Goal: Navigation & Orientation: Find specific page/section

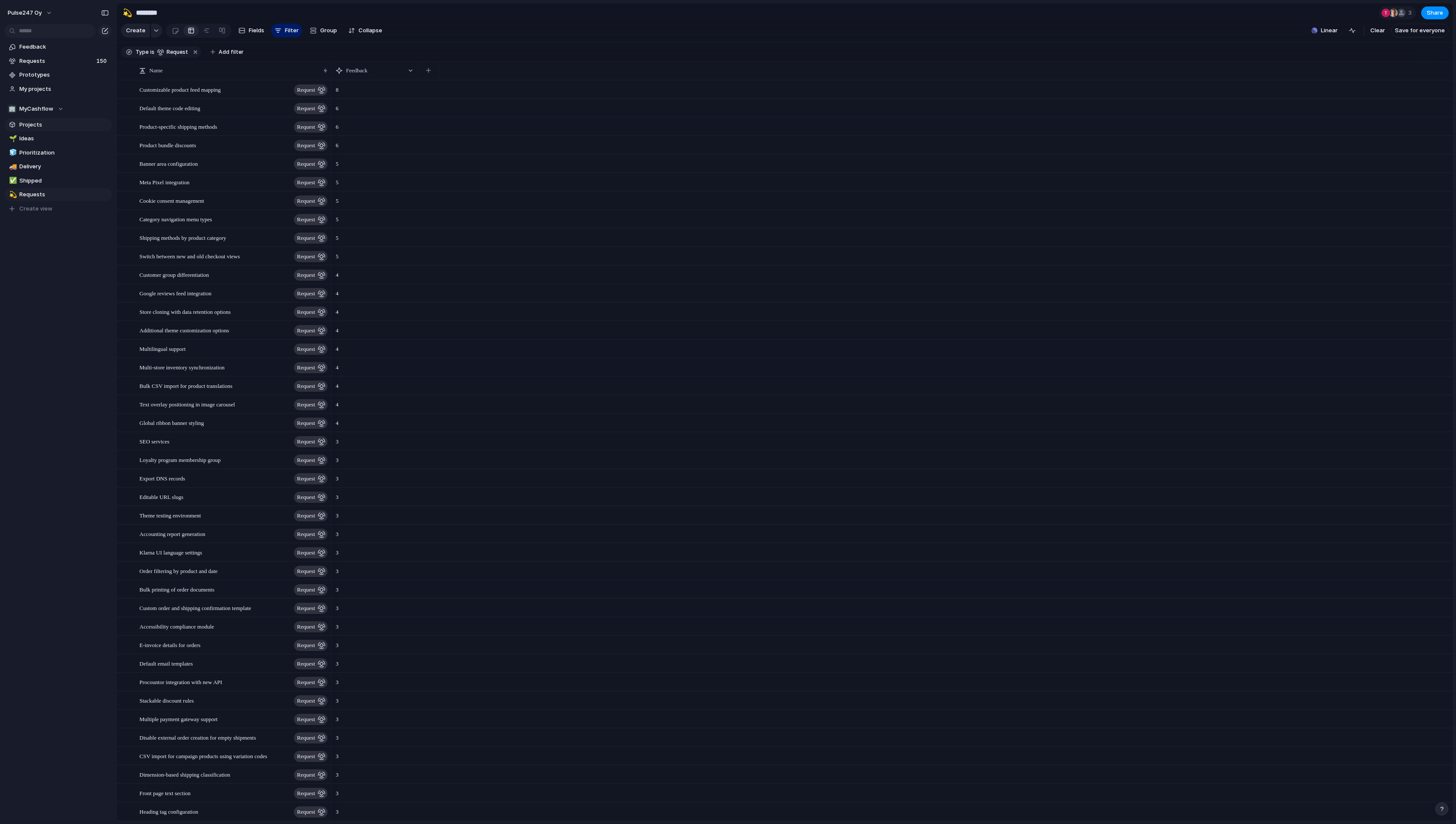
click at [38, 119] on link "Projects" at bounding box center [58, 124] width 107 height 13
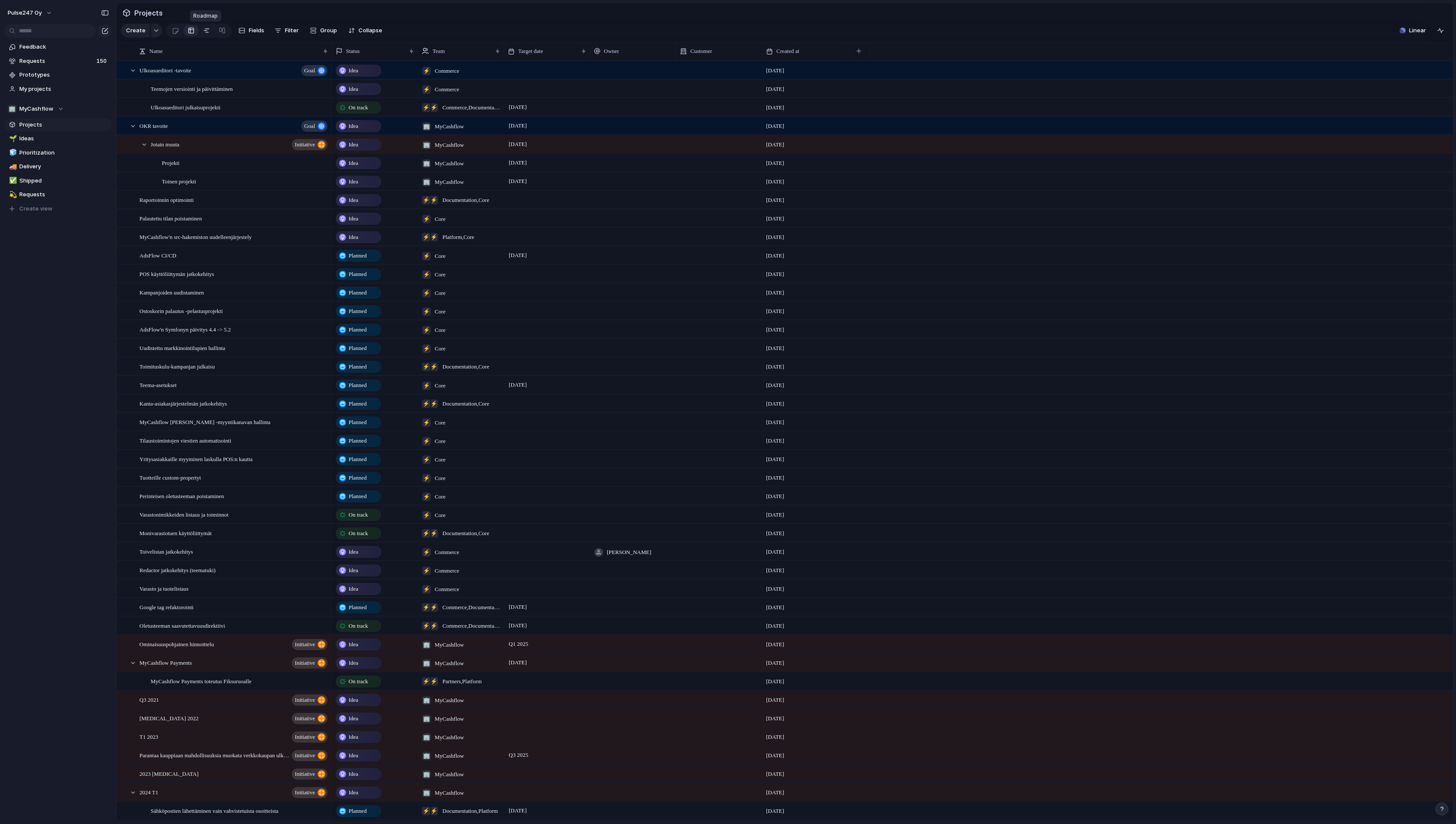
click at [205, 32] on div at bounding box center [206, 31] width 7 height 14
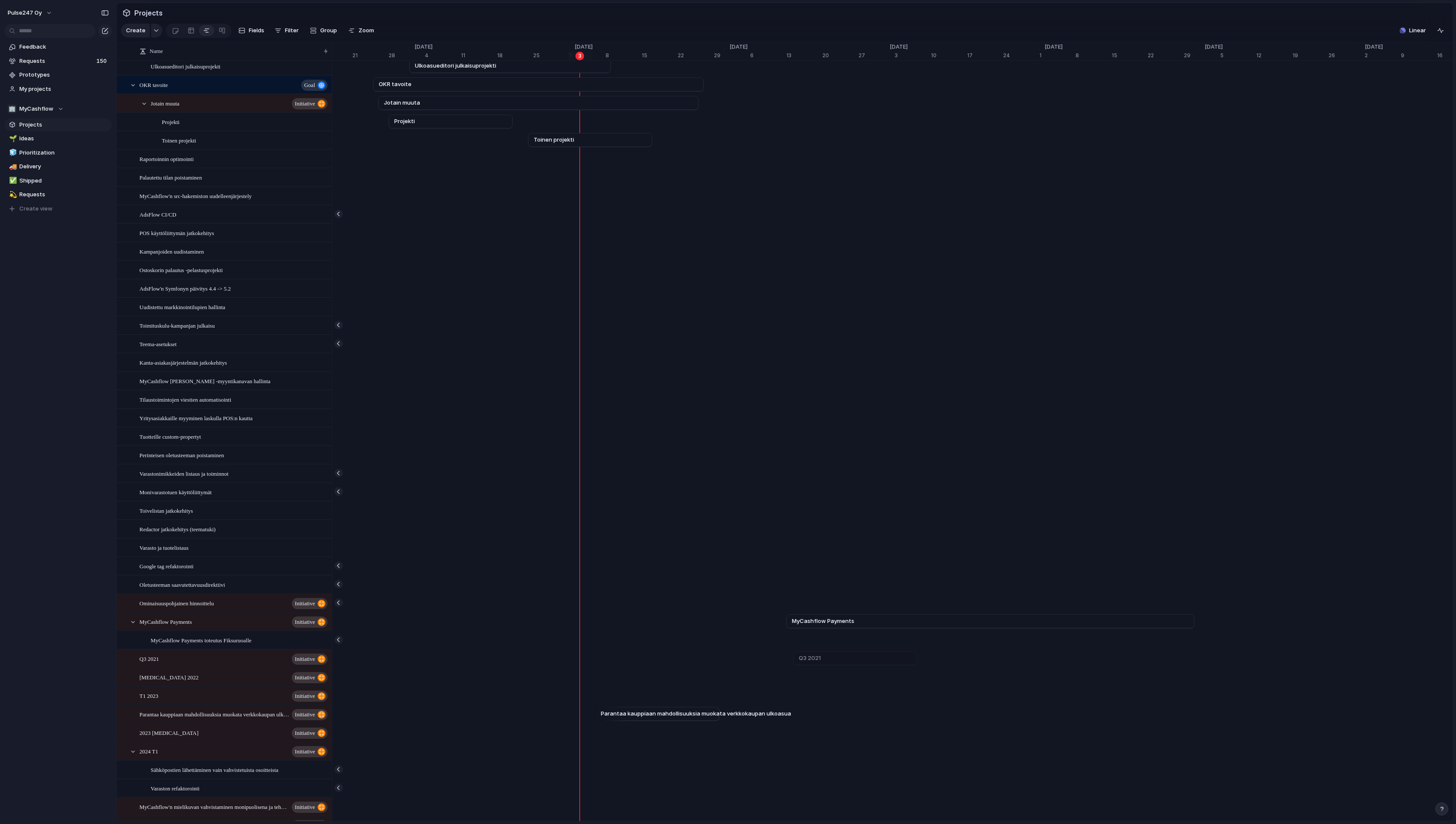
scroll to position [0, 5436]
click at [809, 622] on span "MyCashflow Payments" at bounding box center [810, 621] width 62 height 8
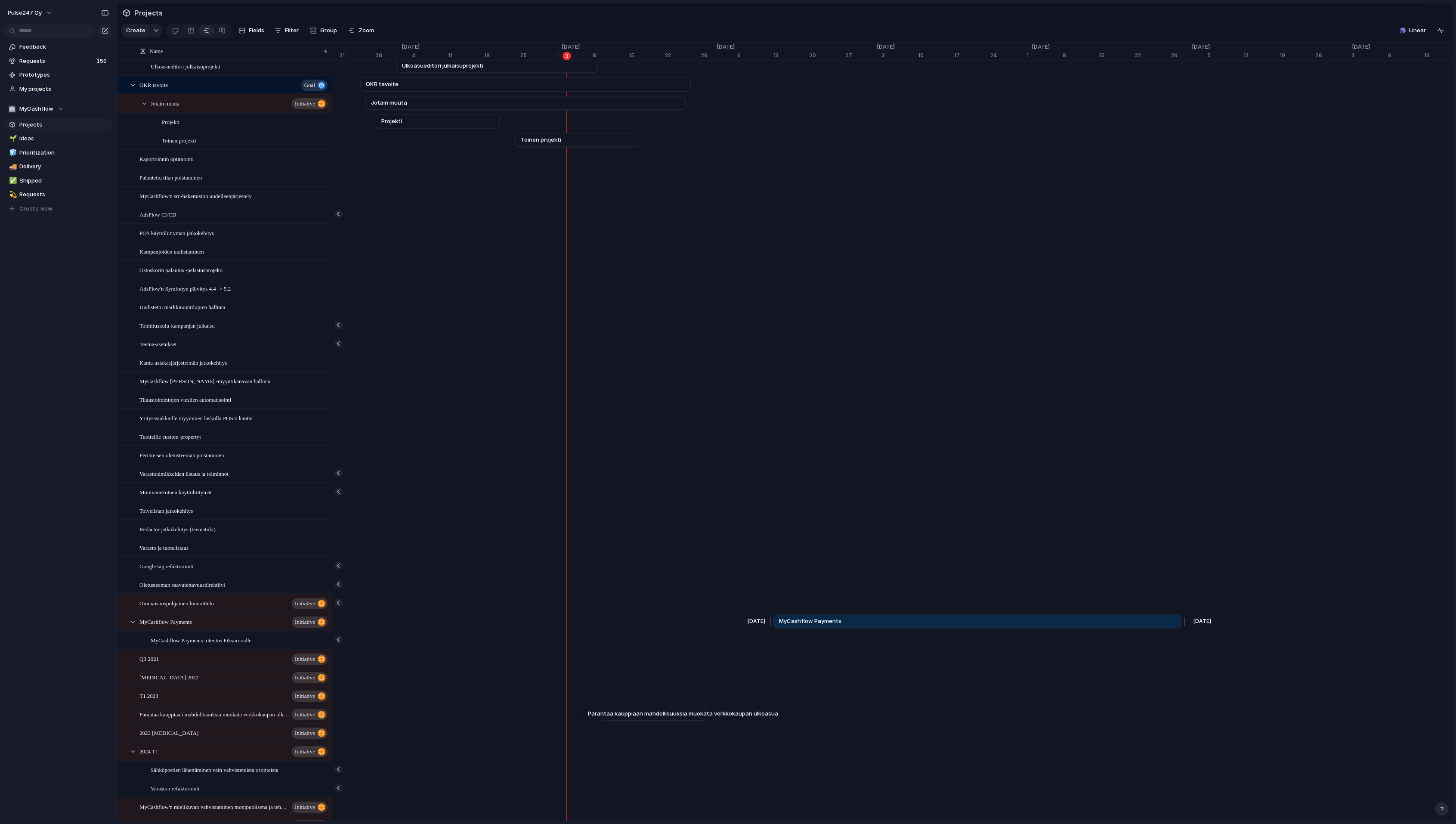
click at [805, 619] on span "MyCashflow Payments" at bounding box center [810, 621] width 62 height 8
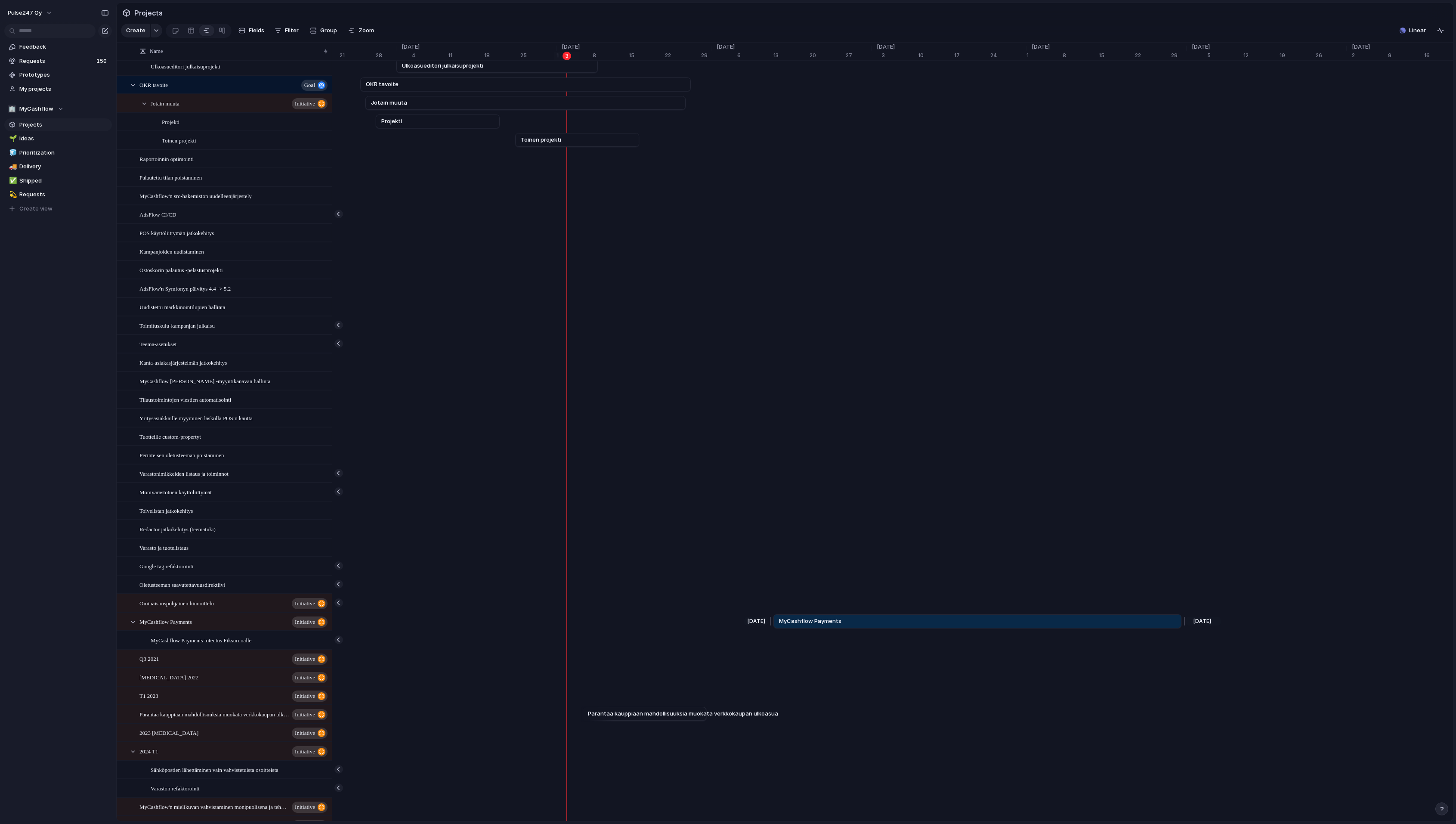
click at [805, 619] on span "MyCashflow Payments" at bounding box center [810, 621] width 62 height 8
click at [159, 622] on span "MyCashflow Payments" at bounding box center [166, 622] width 53 height 10
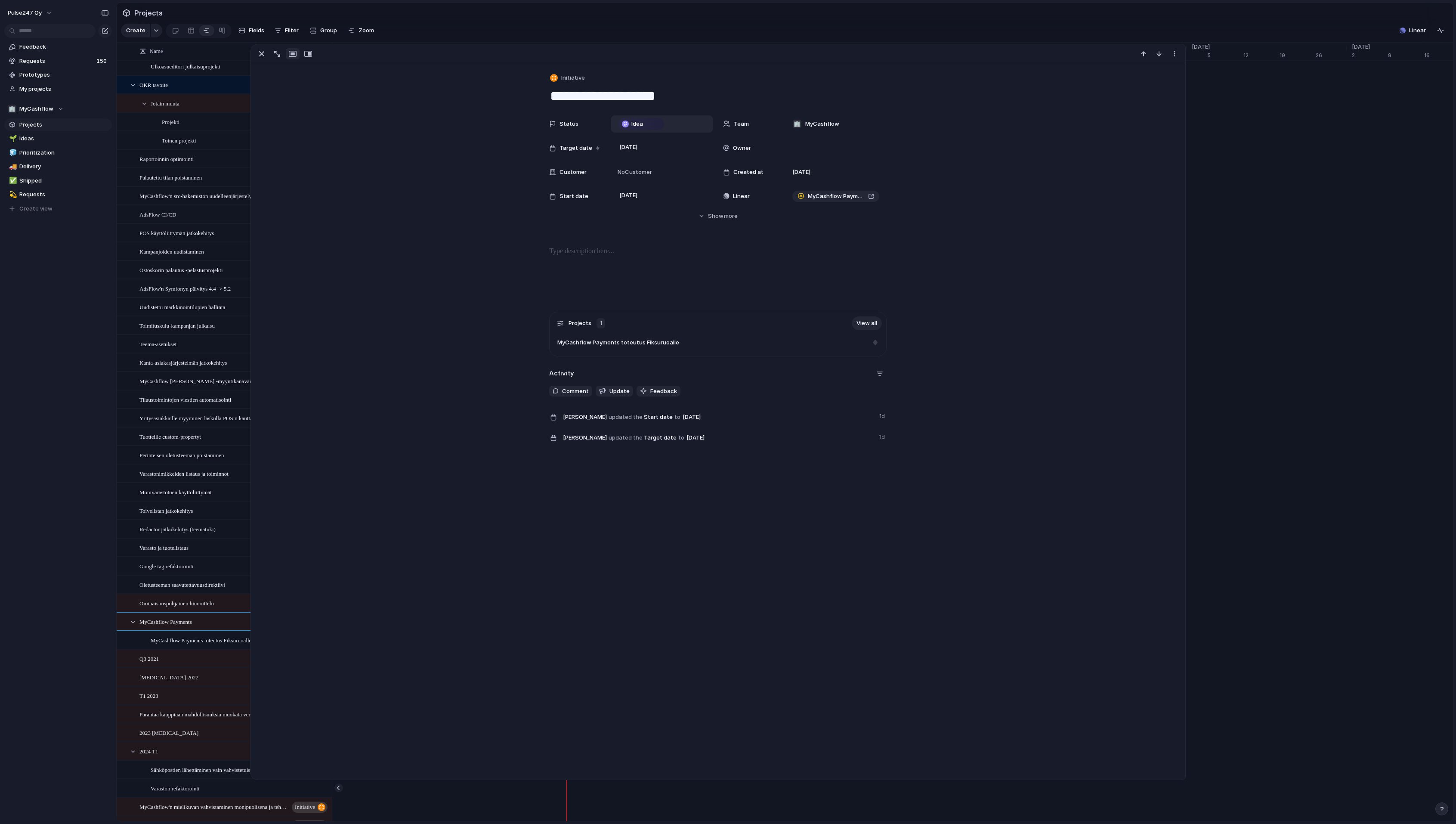
click at [654, 121] on div "Idea" at bounding box center [642, 124] width 44 height 10
click at [413, 178] on div "Idea Planned On track At risk Off track Paused Canceled Done" at bounding box center [728, 412] width 1456 height 824
click at [710, 210] on button "Hide Show more" at bounding box center [718, 216] width 337 height 15
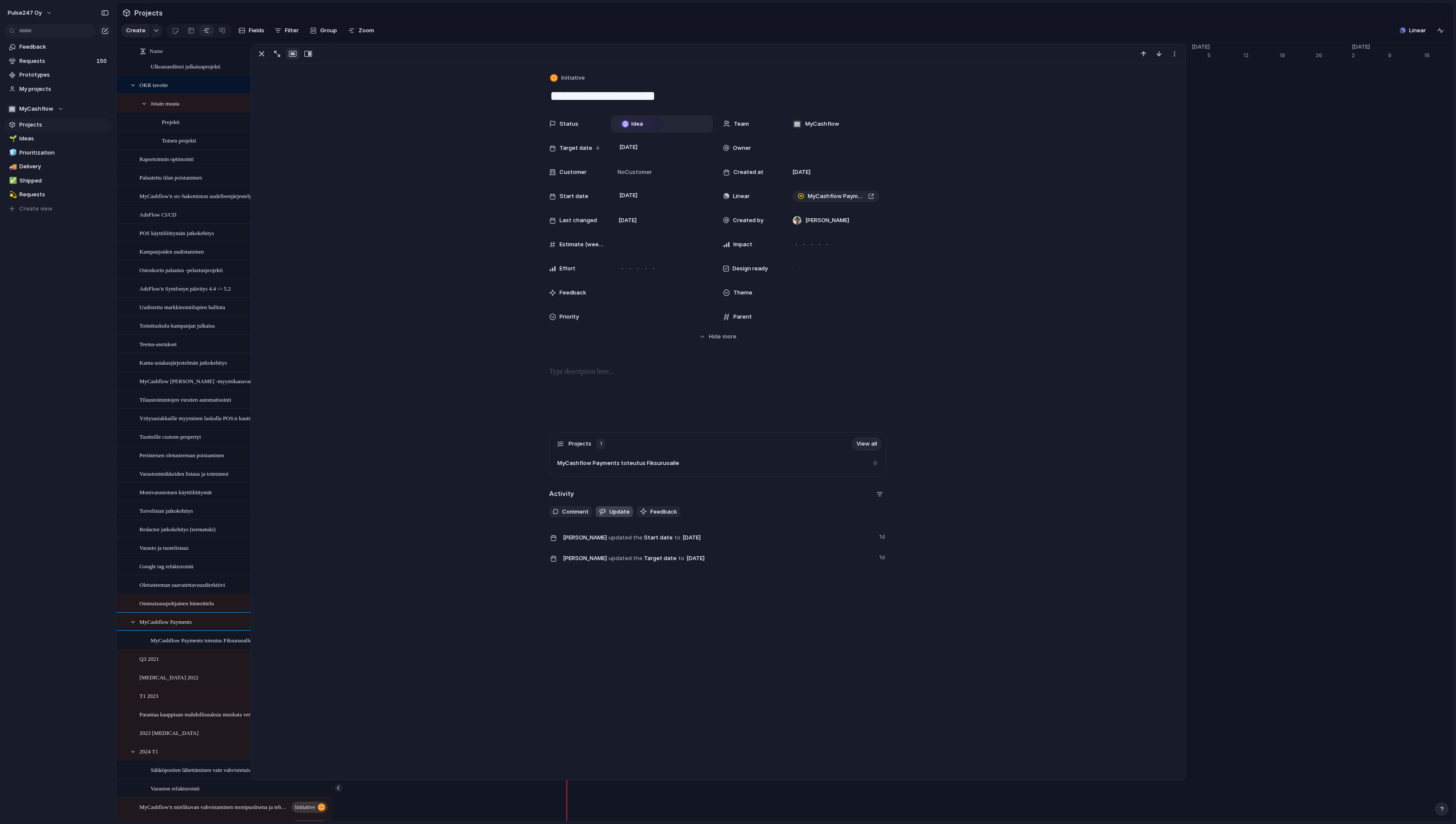
click at [616, 510] on span "Update" at bounding box center [619, 512] width 20 height 8
click at [668, 510] on span "Feedback" at bounding box center [664, 512] width 27 height 8
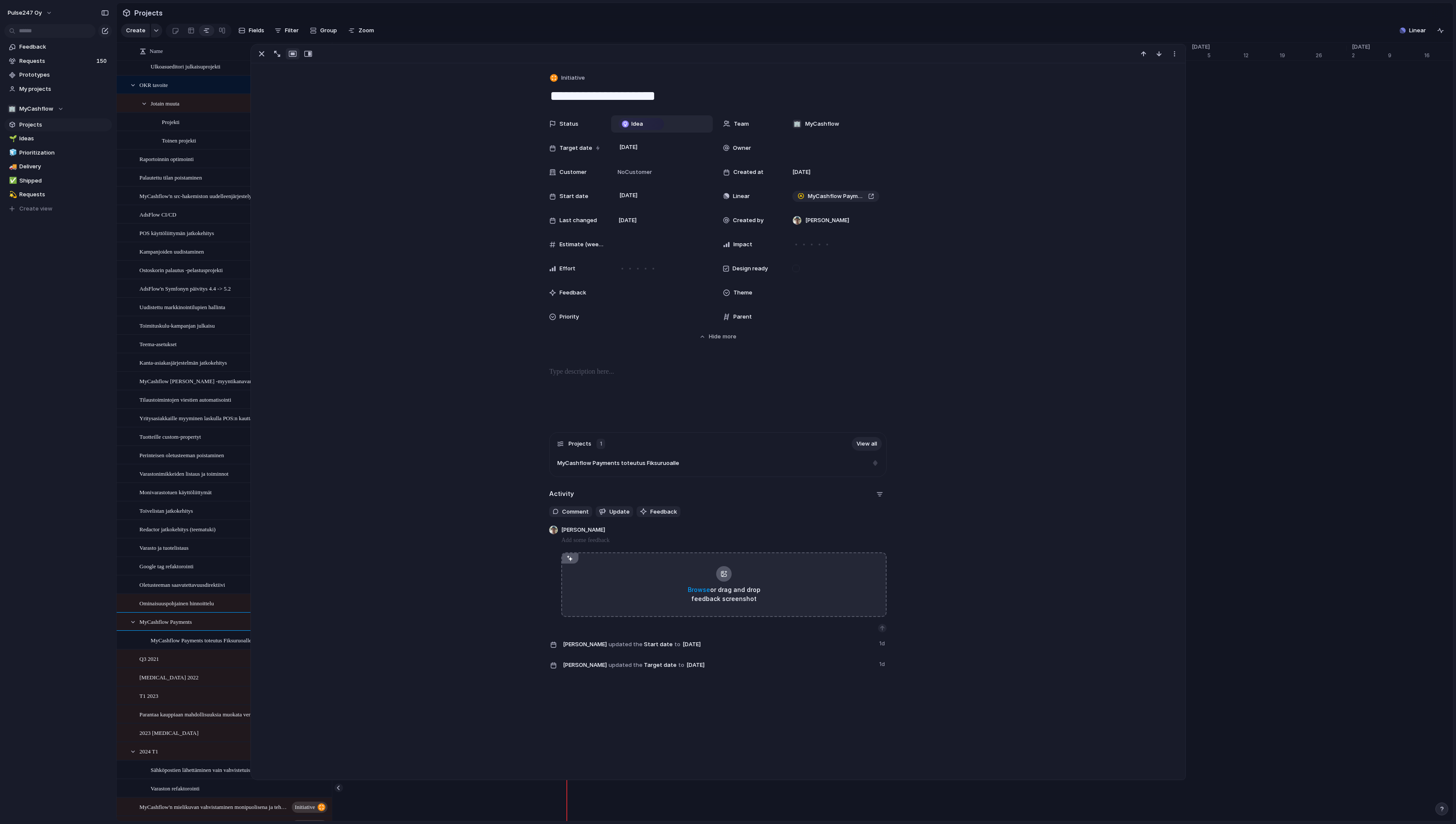
click at [1130, 274] on div "Status Idea Team 🏢 MyCashflow Target date [DATE] Owner Customer No Customer Cre…" at bounding box center [718, 228] width 914 height 226
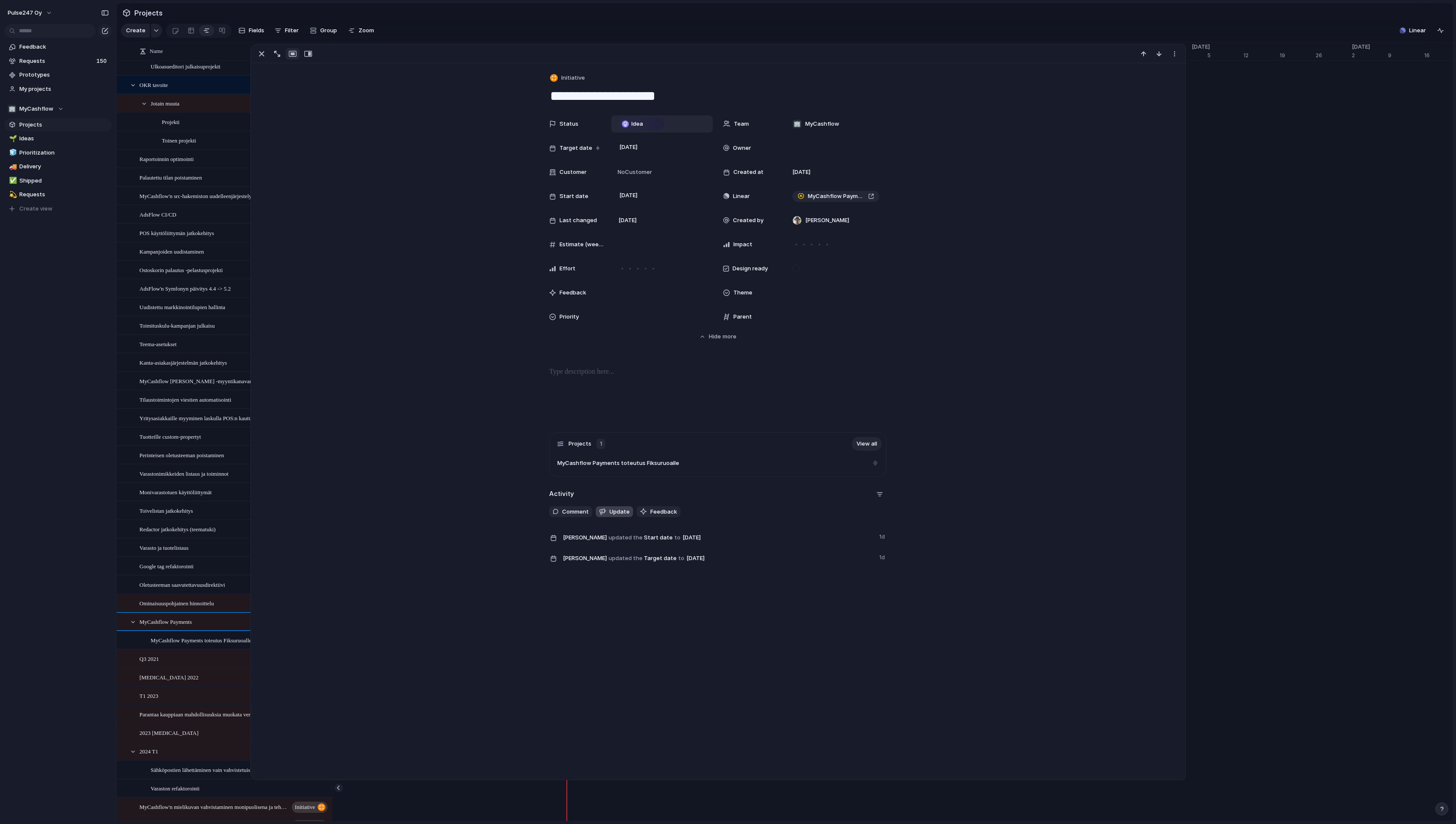
click at [610, 511] on span "Update" at bounding box center [619, 512] width 20 height 8
click at [614, 512] on span "Update" at bounding box center [619, 512] width 20 height 8
click at [1282, 133] on div "[DATE] Toinen projekti [DATE]" at bounding box center [634, 140] width 11476 height 19
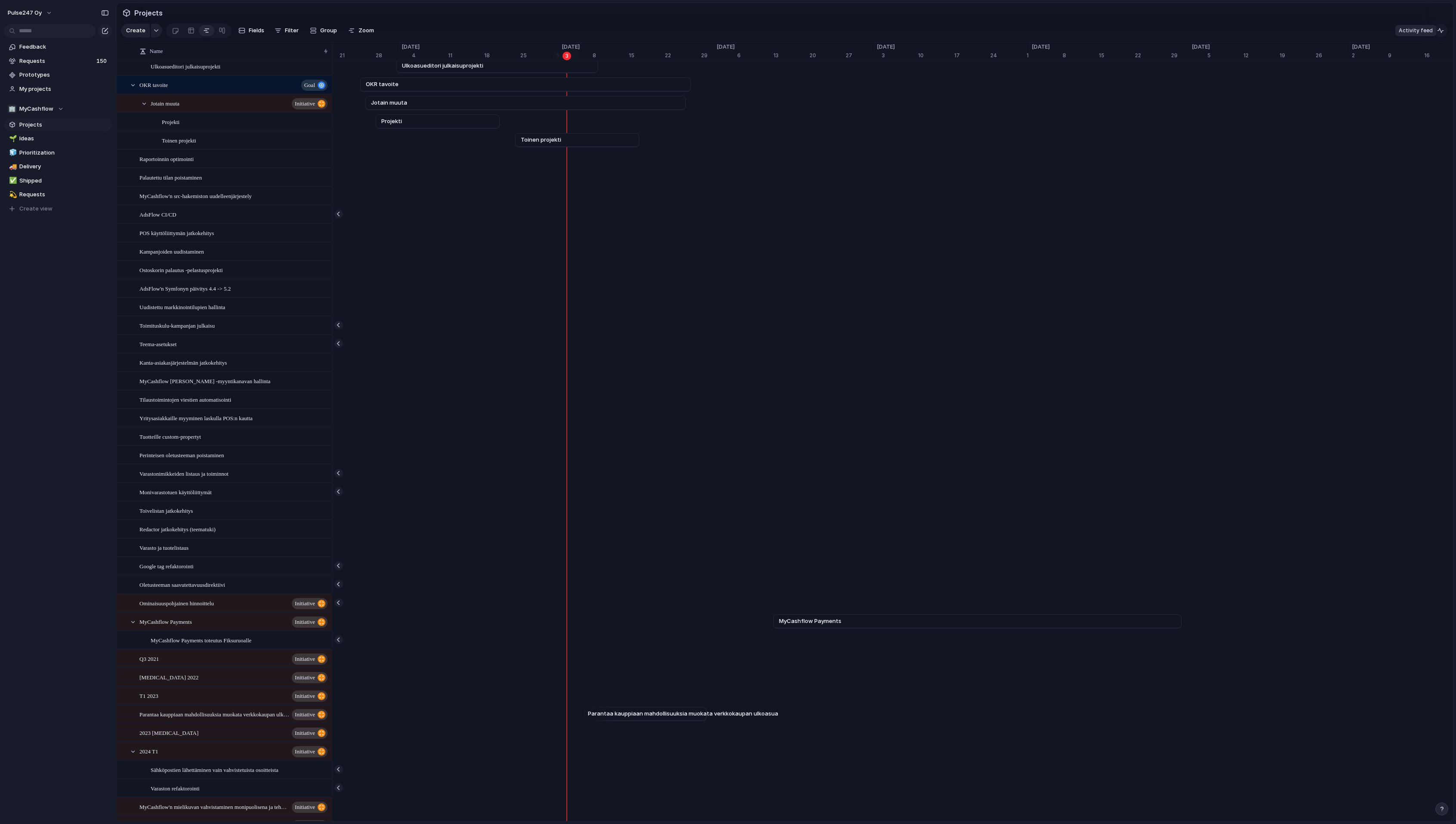
click at [1444, 29] on div "button" at bounding box center [1440, 31] width 7 height 7
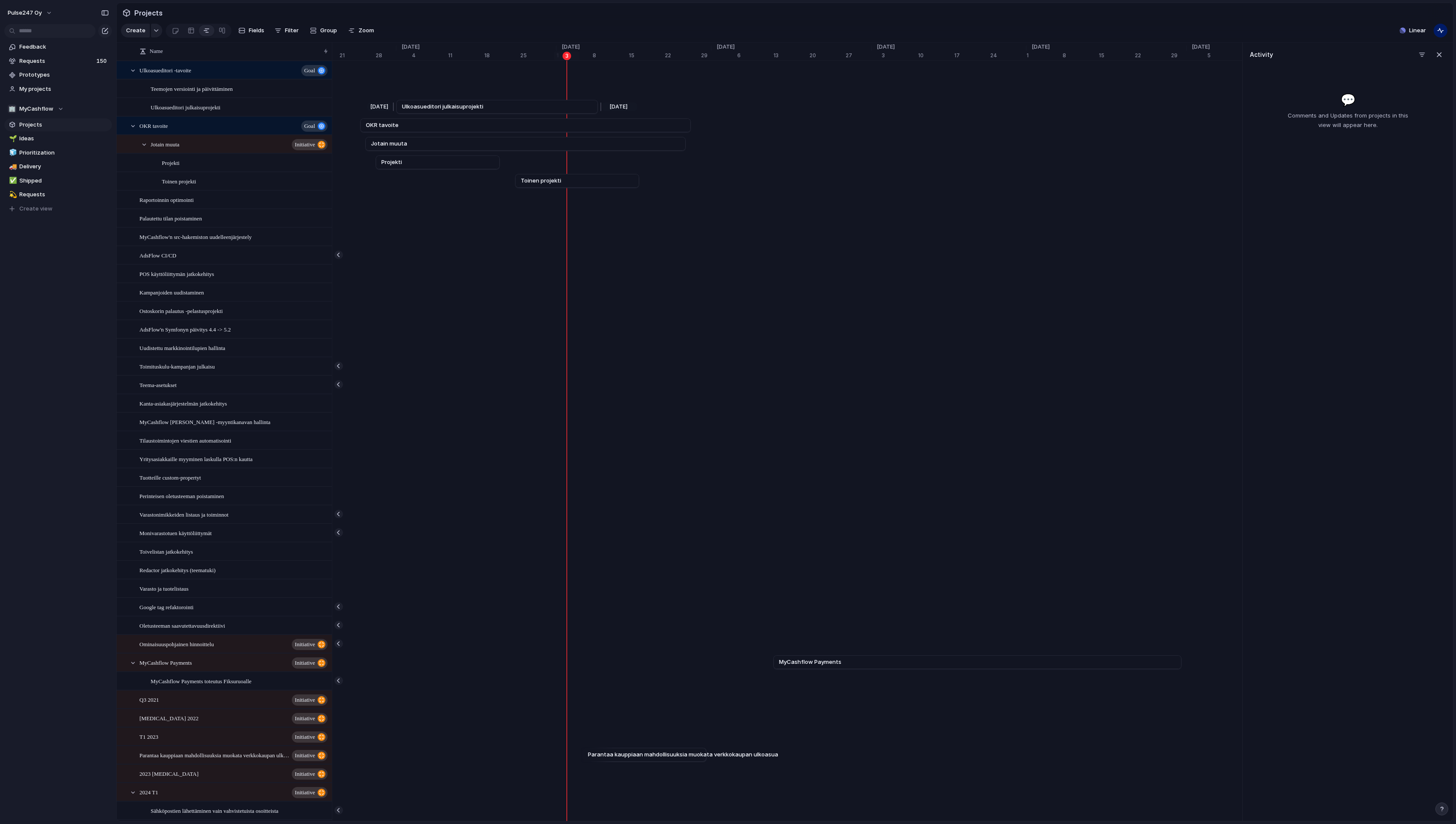
click at [445, 105] on span "Ulkoasueditori julkaisuprojekti" at bounding box center [443, 106] width 81 height 8
click at [201, 104] on span "Ulkoasueditori julkaisuprojekti" at bounding box center [185, 107] width 70 height 10
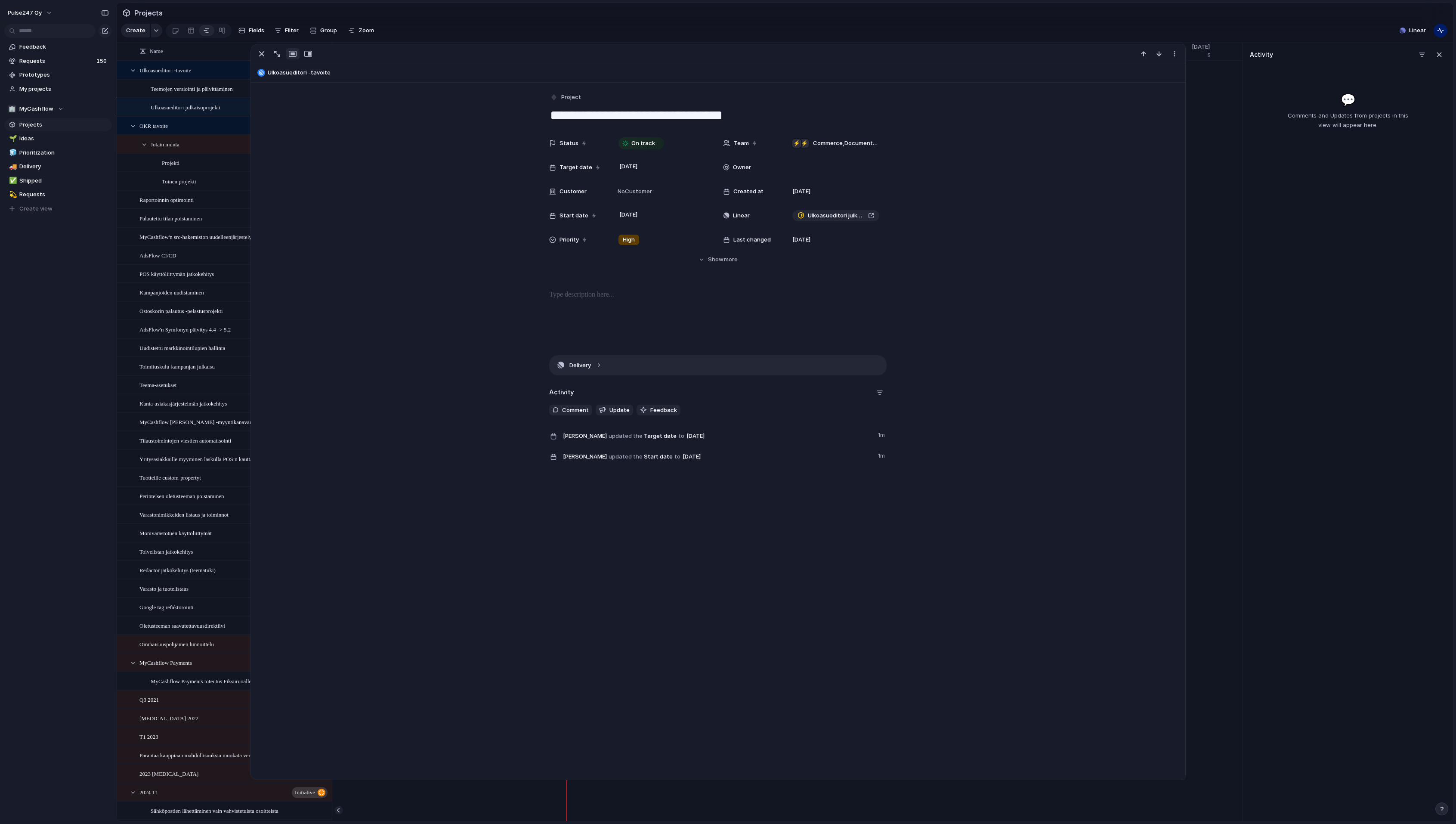
click at [602, 366] on button "Delivery" at bounding box center [717, 365] width 336 height 19
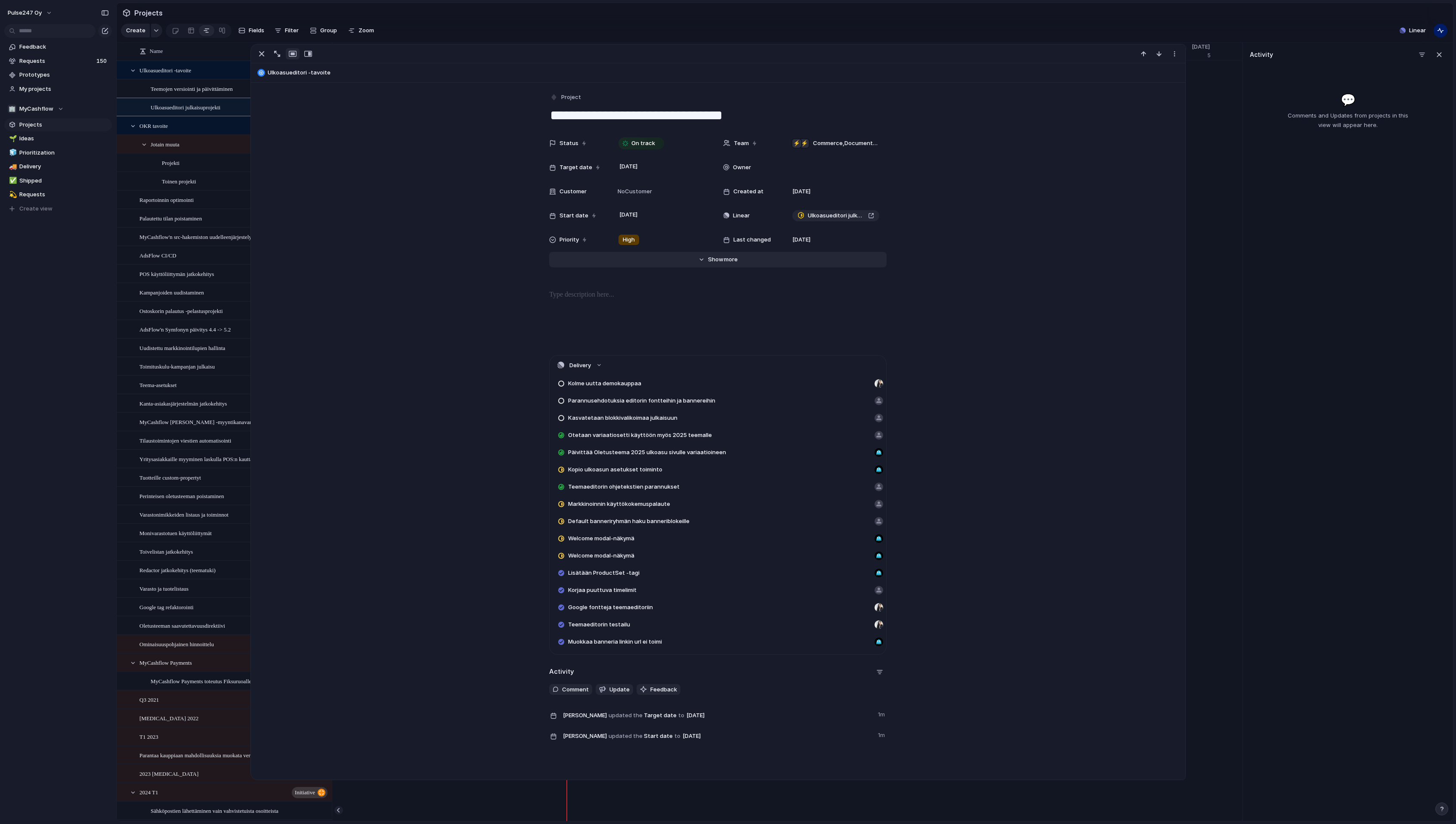
click at [736, 265] on button "Hide Show more" at bounding box center [718, 259] width 337 height 15
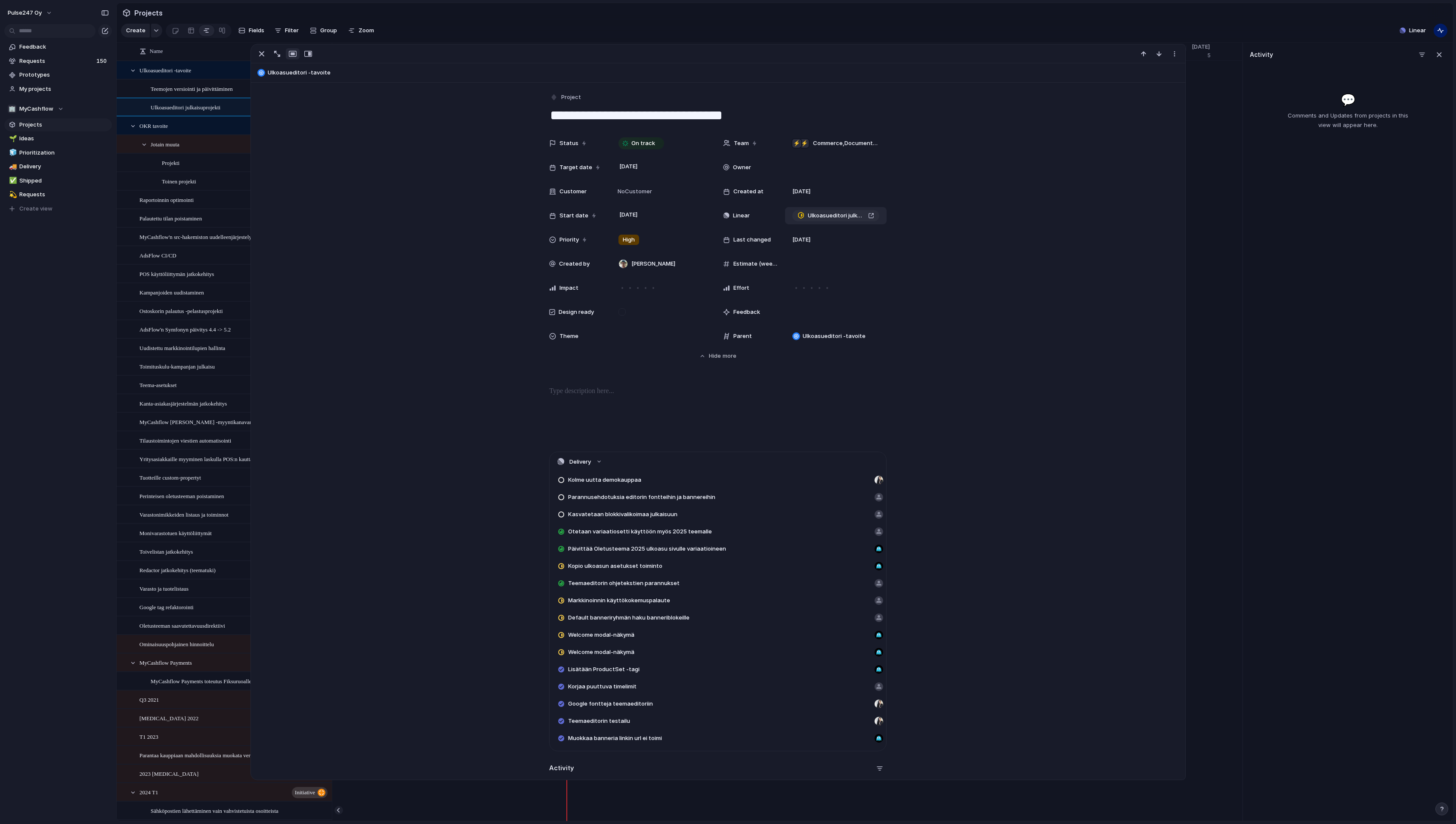
click at [829, 218] on span "Ulkoasueditori julkaisuprojekti" at bounding box center [836, 215] width 57 height 8
click at [1441, 57] on div "button" at bounding box center [1439, 54] width 10 height 10
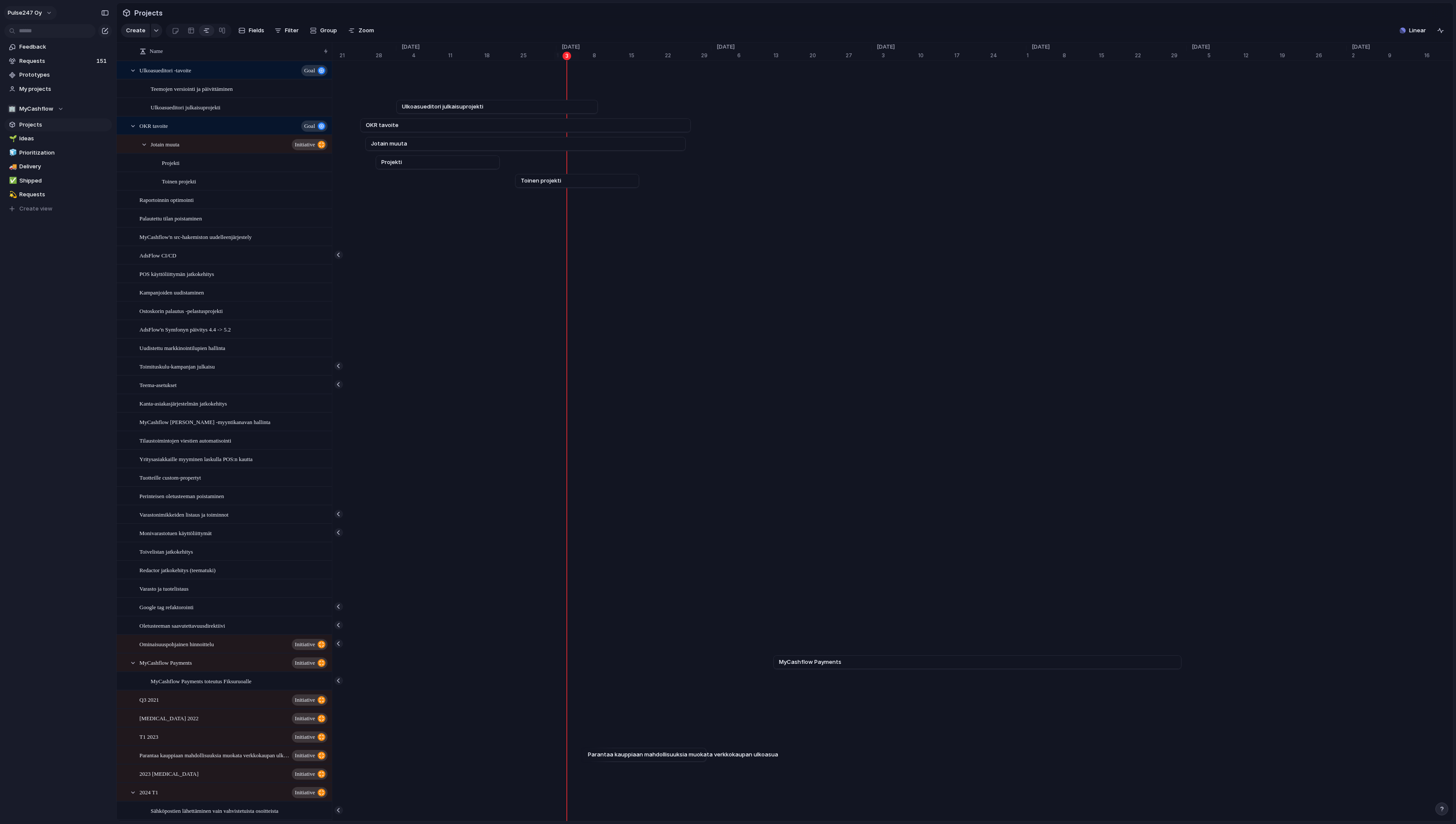
click at [28, 15] on span "Pulse247 Oy" at bounding box center [25, 12] width 34 height 8
click at [41, 31] on span "Settings" at bounding box center [32, 32] width 24 height 8
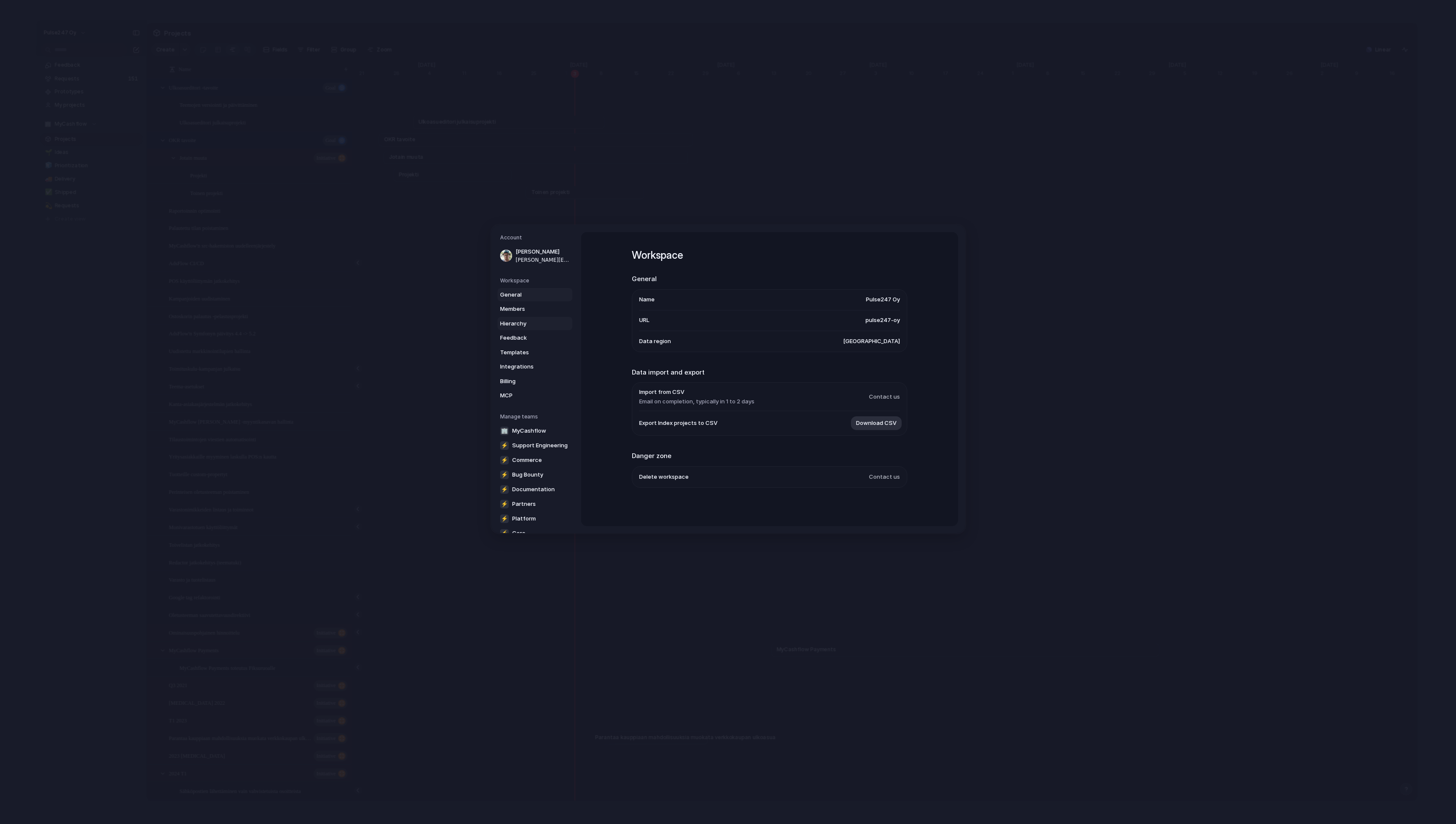
click at [524, 322] on span "Hierarchy" at bounding box center [527, 323] width 55 height 8
